Goal: Information Seeking & Learning: Learn about a topic

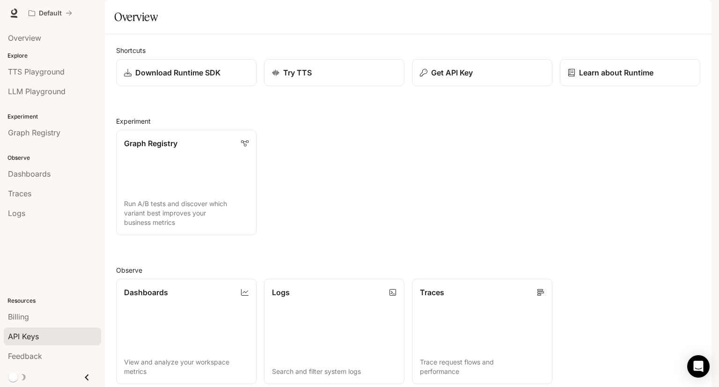
click at [39, 337] on span "API Keys" at bounding box center [23, 336] width 31 height 11
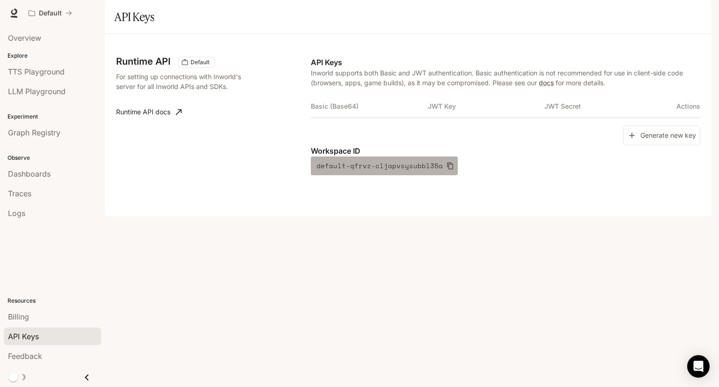
click at [447, 170] on icon "button" at bounding box center [450, 165] width 7 height 7
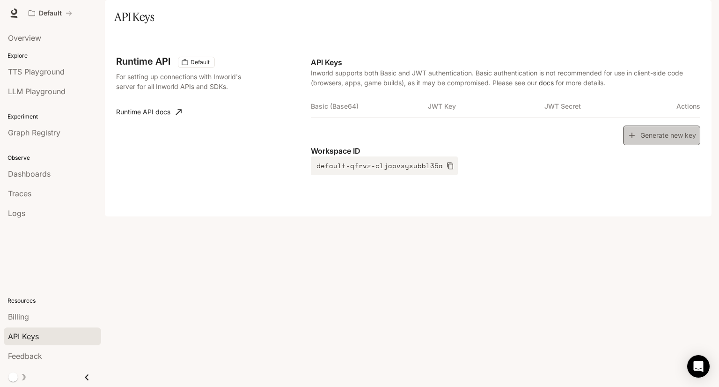
click at [652, 146] on button "Generate new key" at bounding box center [661, 136] width 77 height 20
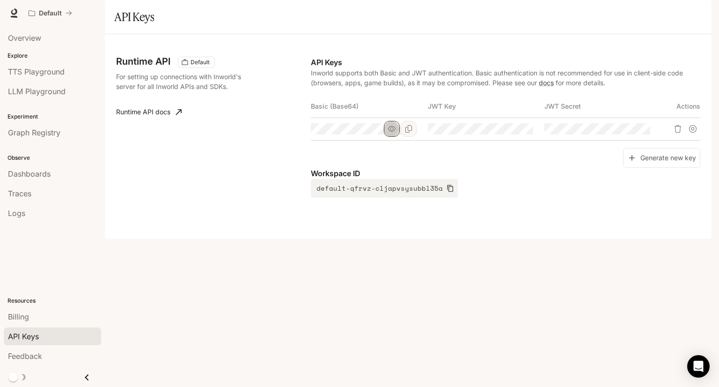
click at [391, 133] on icon "button" at bounding box center [391, 128] width 7 height 7
click at [508, 132] on icon "button" at bounding box center [508, 129] width 7 height 6
click at [522, 133] on icon "Copy Key" at bounding box center [525, 128] width 7 height 7
click at [410, 133] on icon "Copy Basic (Base64)" at bounding box center [408, 128] width 7 height 7
click at [645, 133] on icon "Copy Secret" at bounding box center [642, 128] width 7 height 7
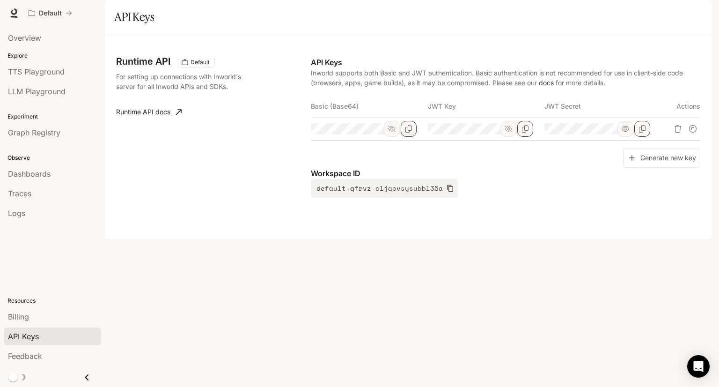
click at [652, 14] on span "Documentation" at bounding box center [655, 13] width 46 height 12
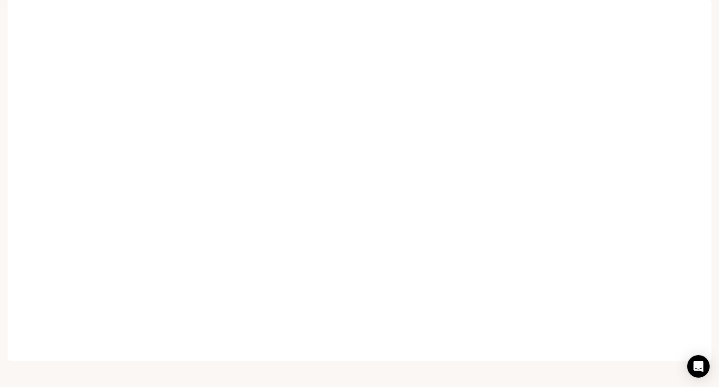
click at [640, 10] on span "Documentation" at bounding box center [657, 13] width 50 height 12
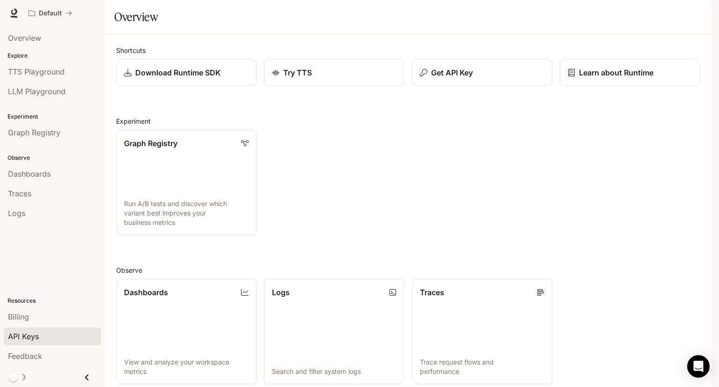
click at [37, 338] on span "API Keys" at bounding box center [23, 336] width 31 height 11
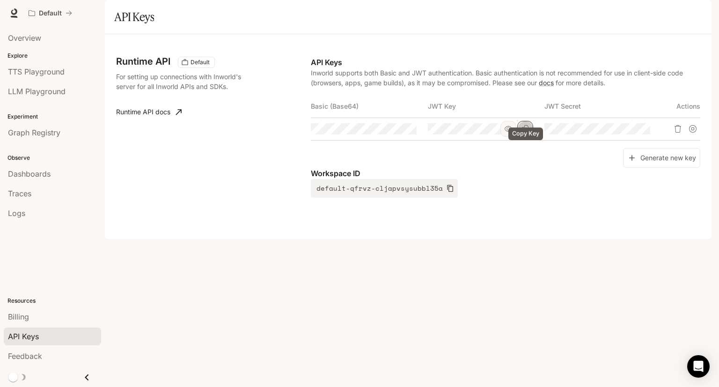
click at [529, 137] on button "Copy Key" at bounding box center [526, 129] width 16 height 16
click at [508, 133] on icon "button" at bounding box center [508, 128] width 7 height 7
click at [525, 133] on icon "Copy Key" at bounding box center [525, 128] width 7 height 7
click at [51, 73] on span "TTS Playground" at bounding box center [36, 71] width 57 height 11
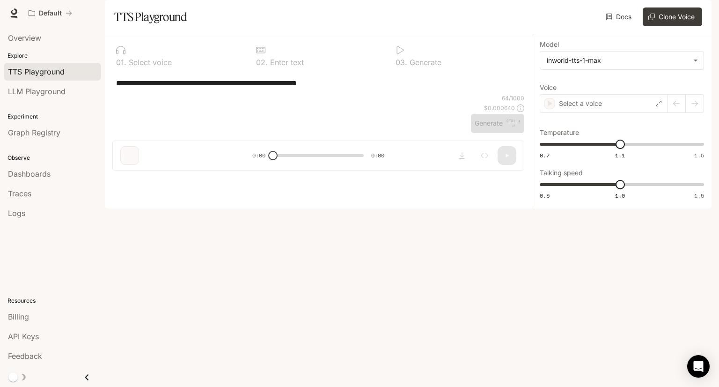
type input "**********"
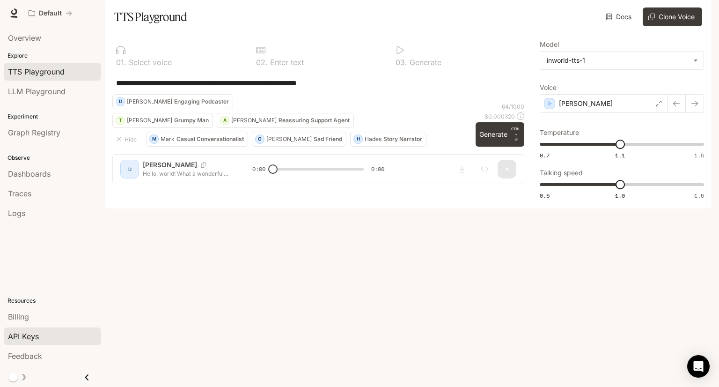
click at [36, 341] on span "API Keys" at bounding box center [23, 336] width 31 height 11
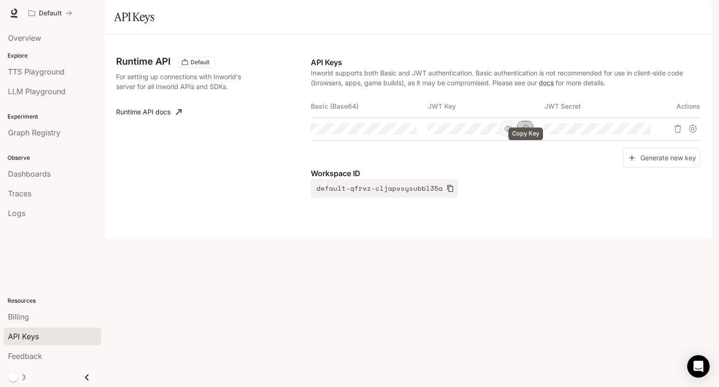
click at [525, 133] on icon "Copy Key" at bounding box center [525, 128] width 7 height 7
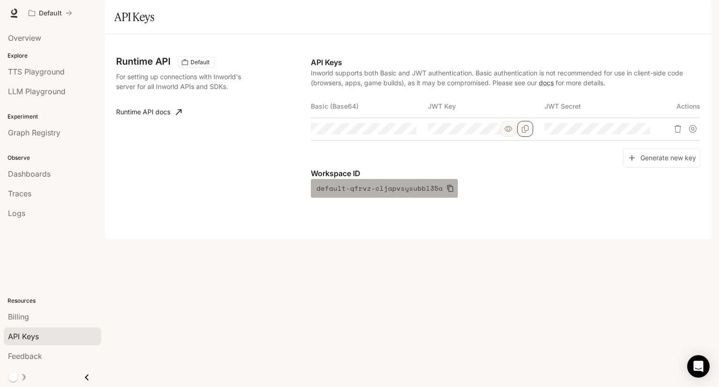
click at [447, 192] on icon "button" at bounding box center [450, 188] width 7 height 7
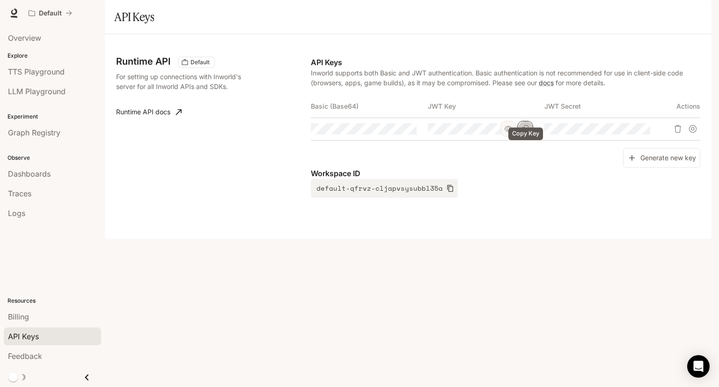
click at [528, 133] on icon "Copy Key" at bounding box center [525, 128] width 7 height 7
click at [179, 115] on icon at bounding box center [179, 112] width 6 height 6
click at [407, 133] on icon "Copy Basic (Base64)" at bounding box center [408, 128] width 7 height 7
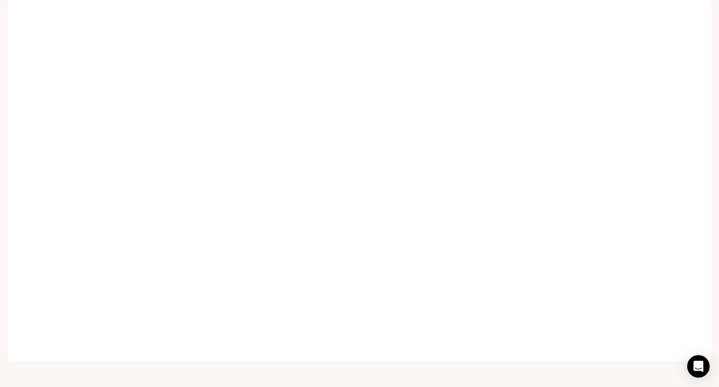
scroll to position [7, 0]
